Goal: Transaction & Acquisition: Purchase product/service

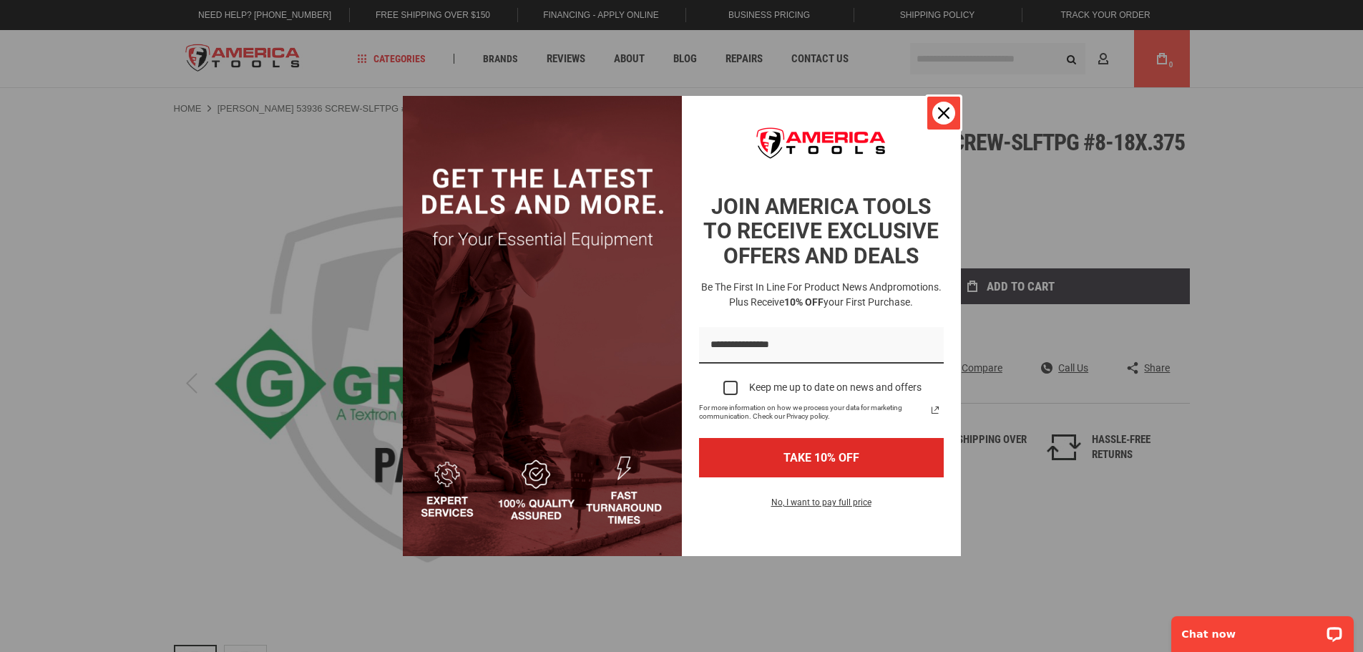
click at [939, 110] on icon "close icon" at bounding box center [943, 112] width 11 height 11
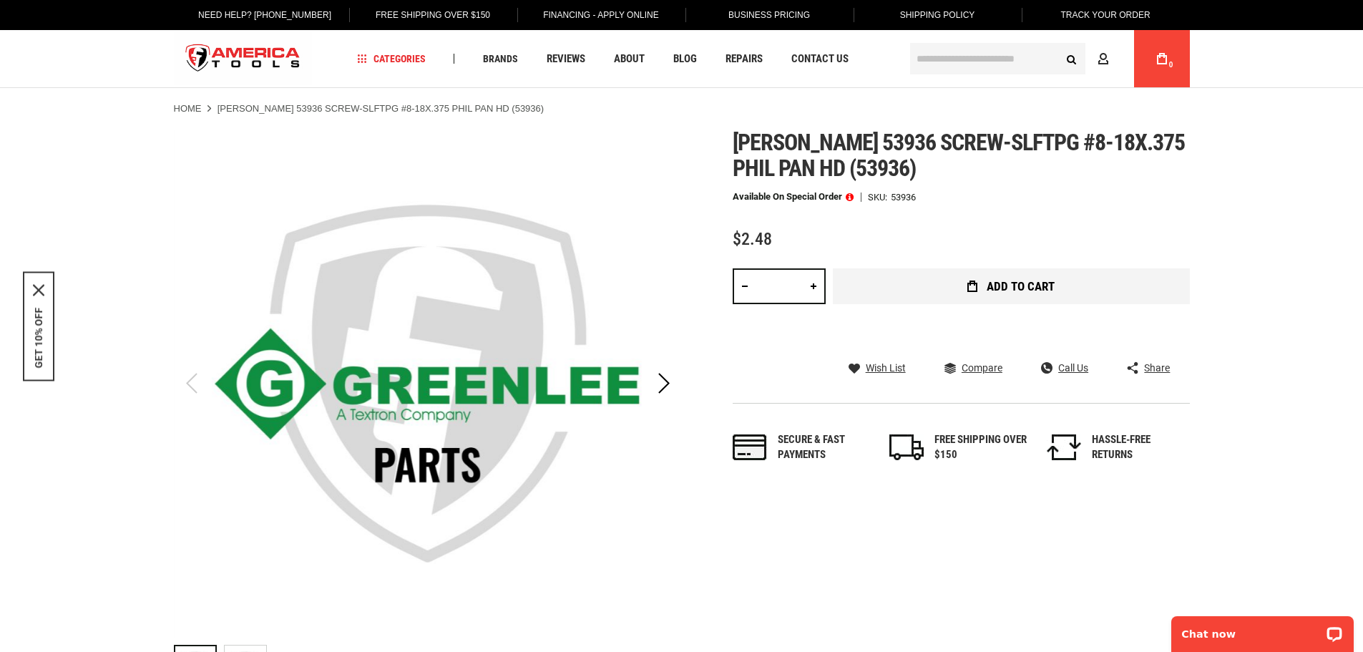
click at [1070, 280] on button "Add to Cart" at bounding box center [1011, 286] width 357 height 36
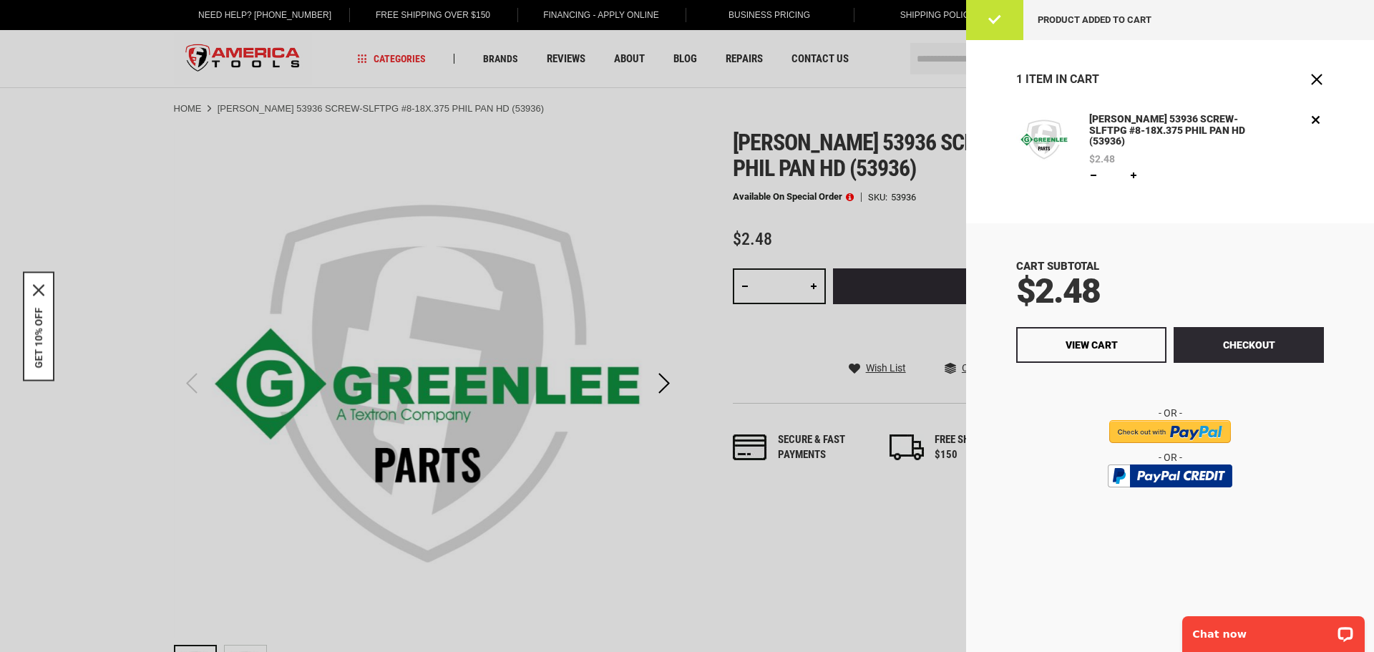
click at [1209, 420] on input "image" at bounding box center [1170, 431] width 122 height 23
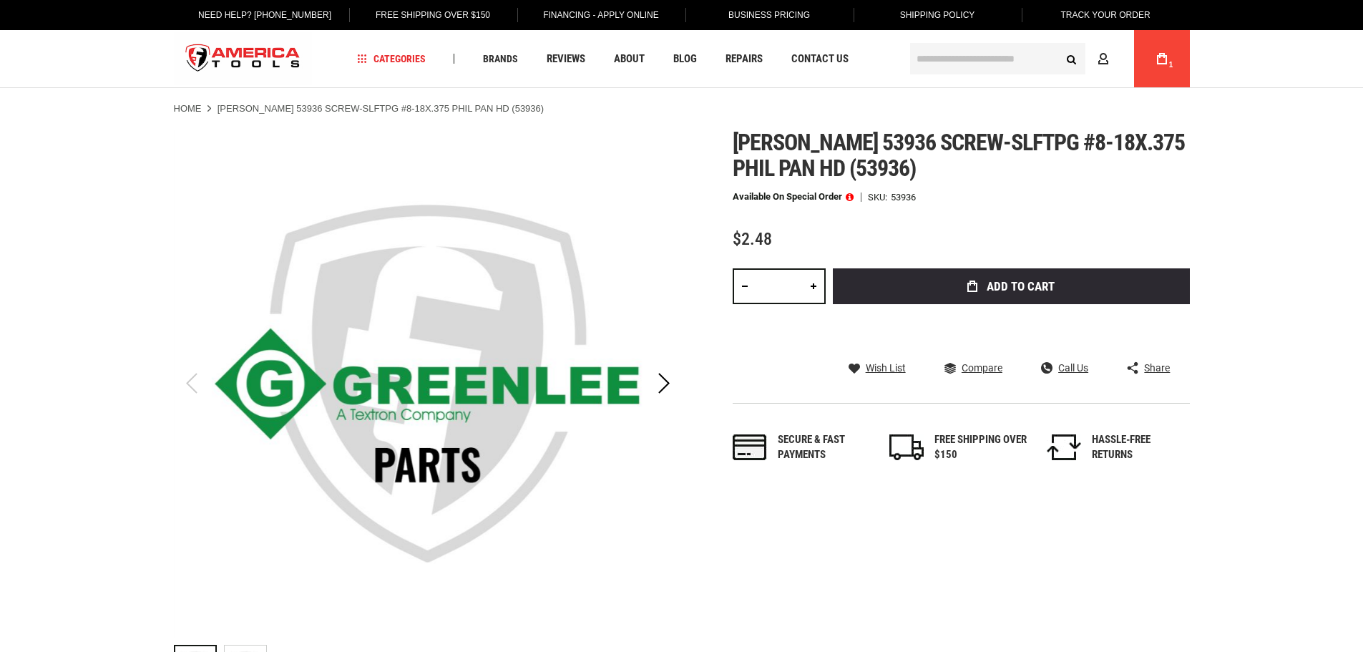
click at [1161, 58] on icon at bounding box center [1162, 58] width 10 height 11
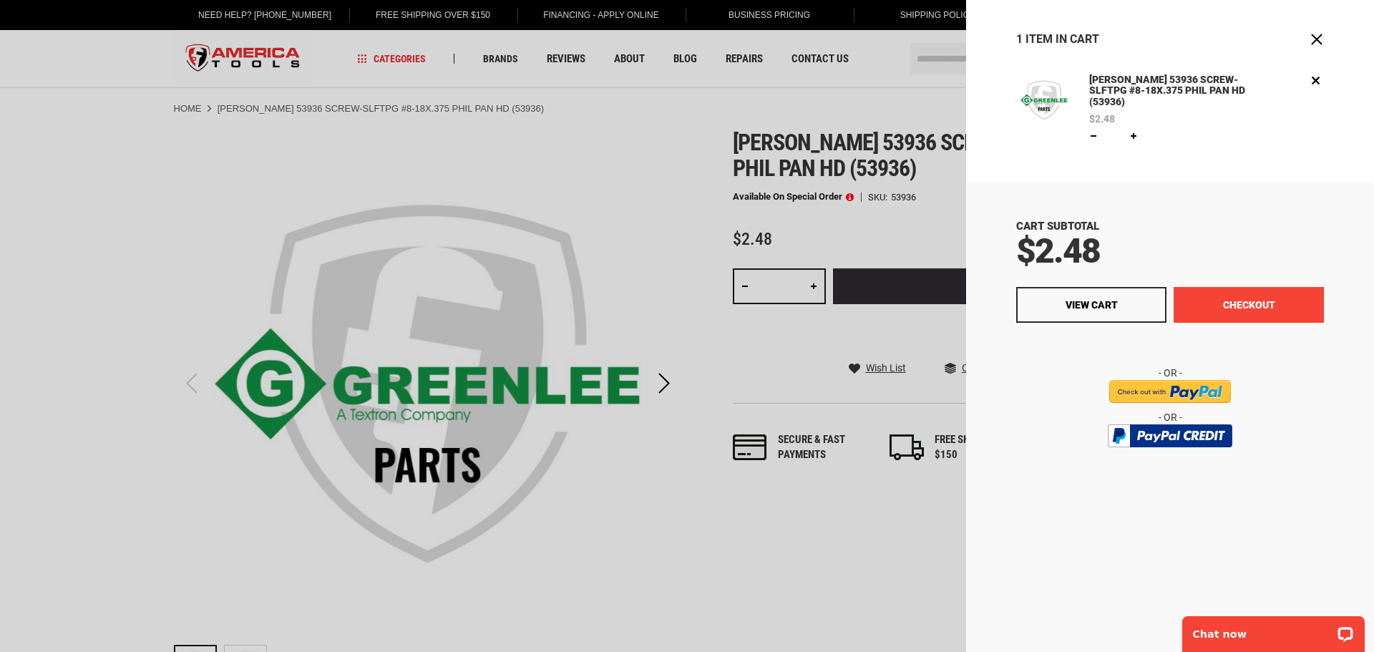
click at [1281, 307] on button "Checkout" at bounding box center [1248, 305] width 150 height 36
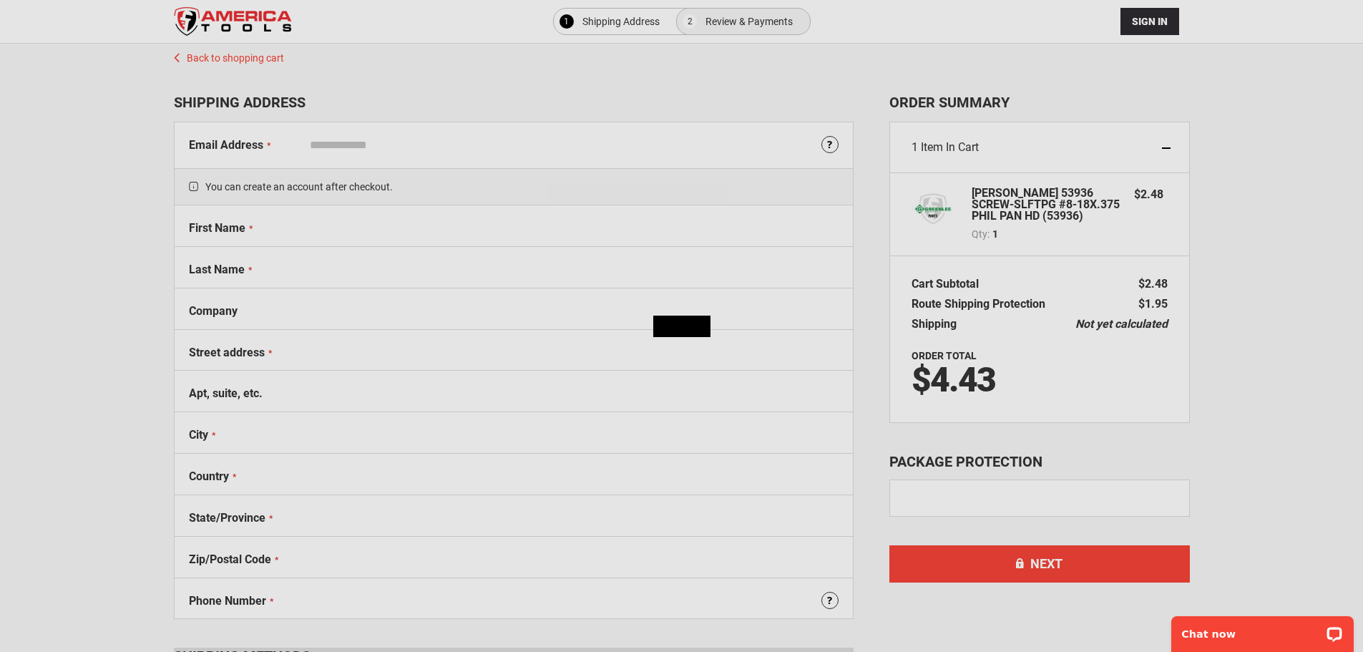
select select "**"
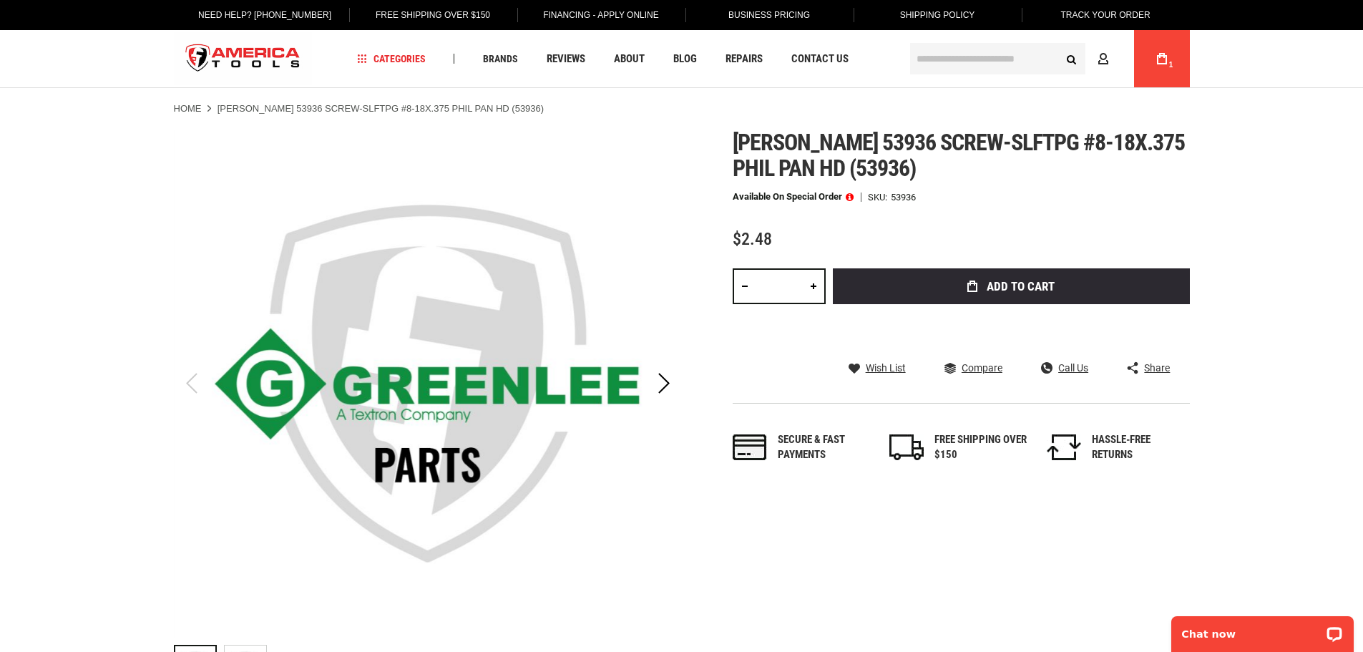
click at [1183, 64] on div "My Cart 1" at bounding box center [1162, 58] width 56 height 57
click at [1165, 62] on icon at bounding box center [1162, 58] width 10 height 11
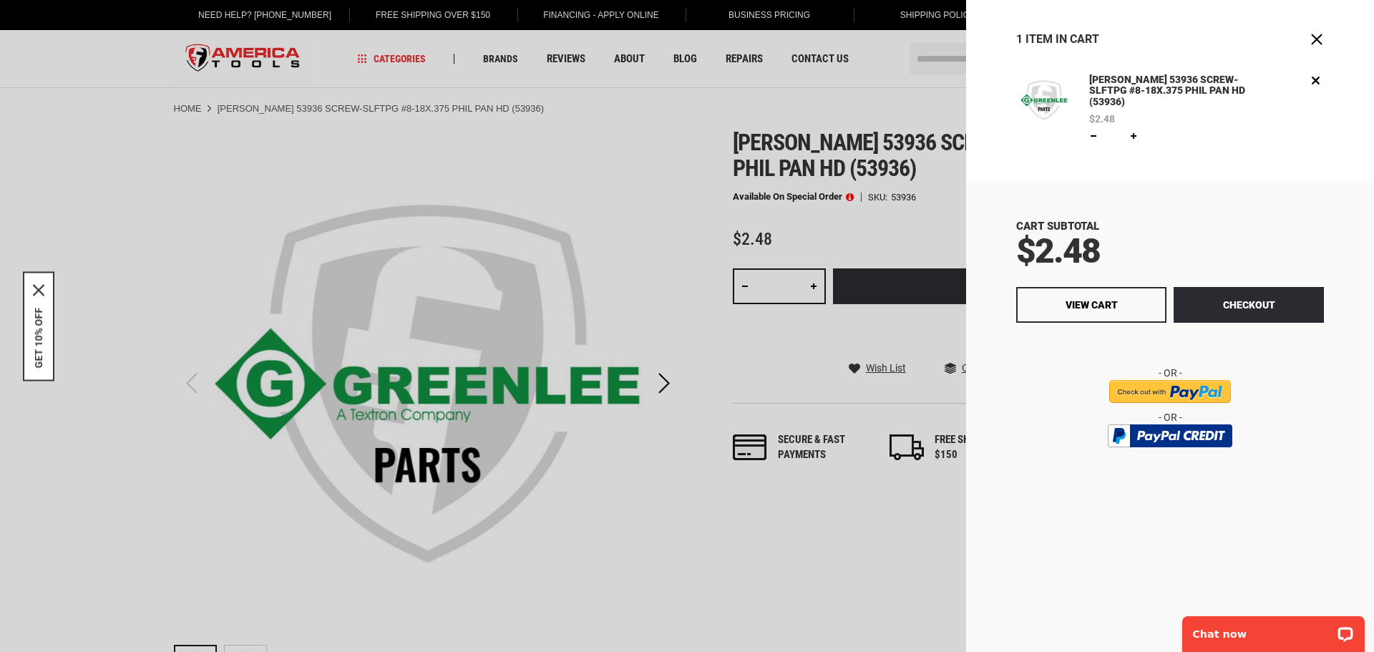
click at [653, 142] on div at bounding box center [687, 326] width 1374 height 652
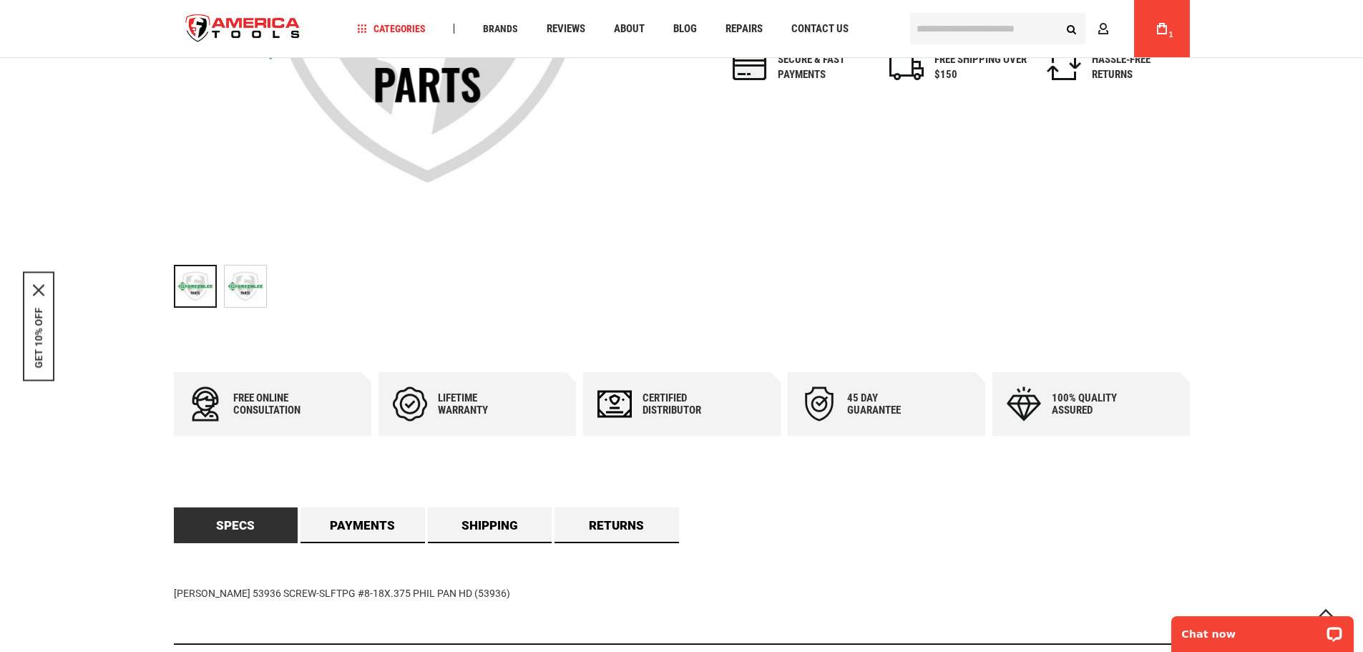
scroll to position [572, 0]
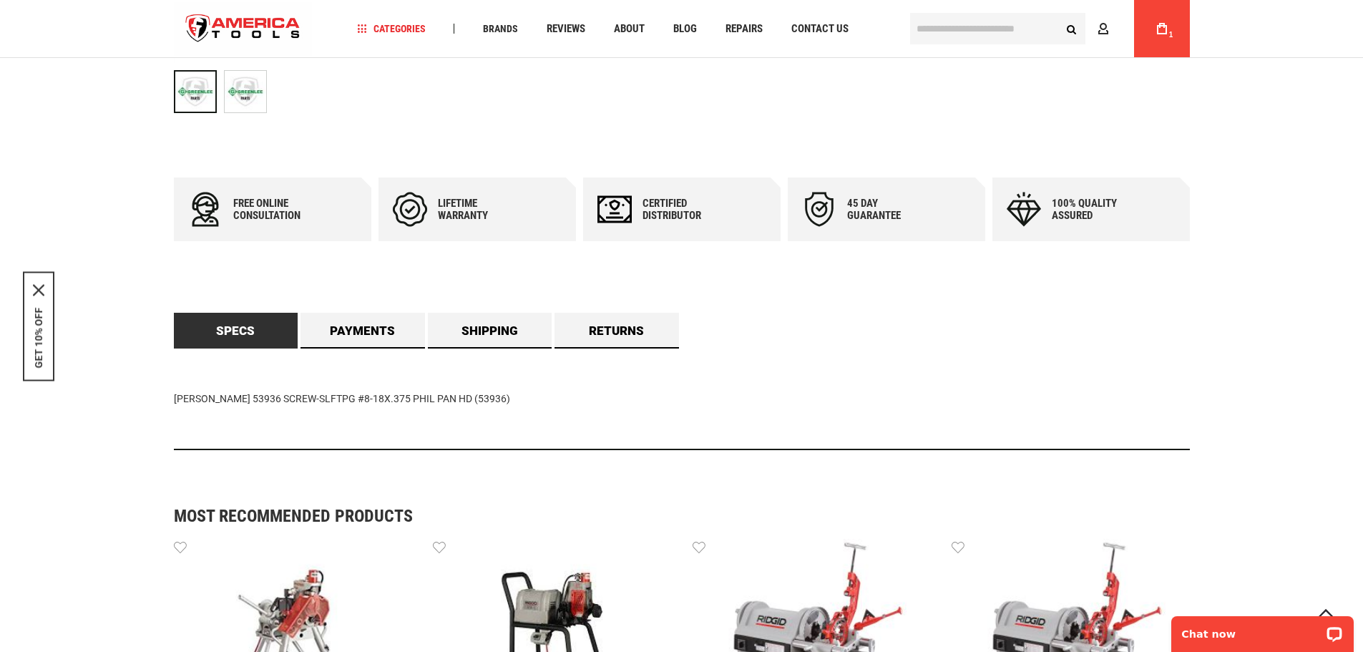
drag, startPoint x: 174, startPoint y: 396, endPoint x: 479, endPoint y: 399, distance: 304.8
click at [479, 399] on div "[PERSON_NAME] 53936 SCREW-SLFTPG #8-18X.375 PHIL PAN HD (53936)" at bounding box center [682, 399] width 1016 height 102
copy div "[PERSON_NAME] 53936 SCREW-SLFTPG #8-18X.375 PHIL PAN HD (53936)"
